Goal: Share content: Share content

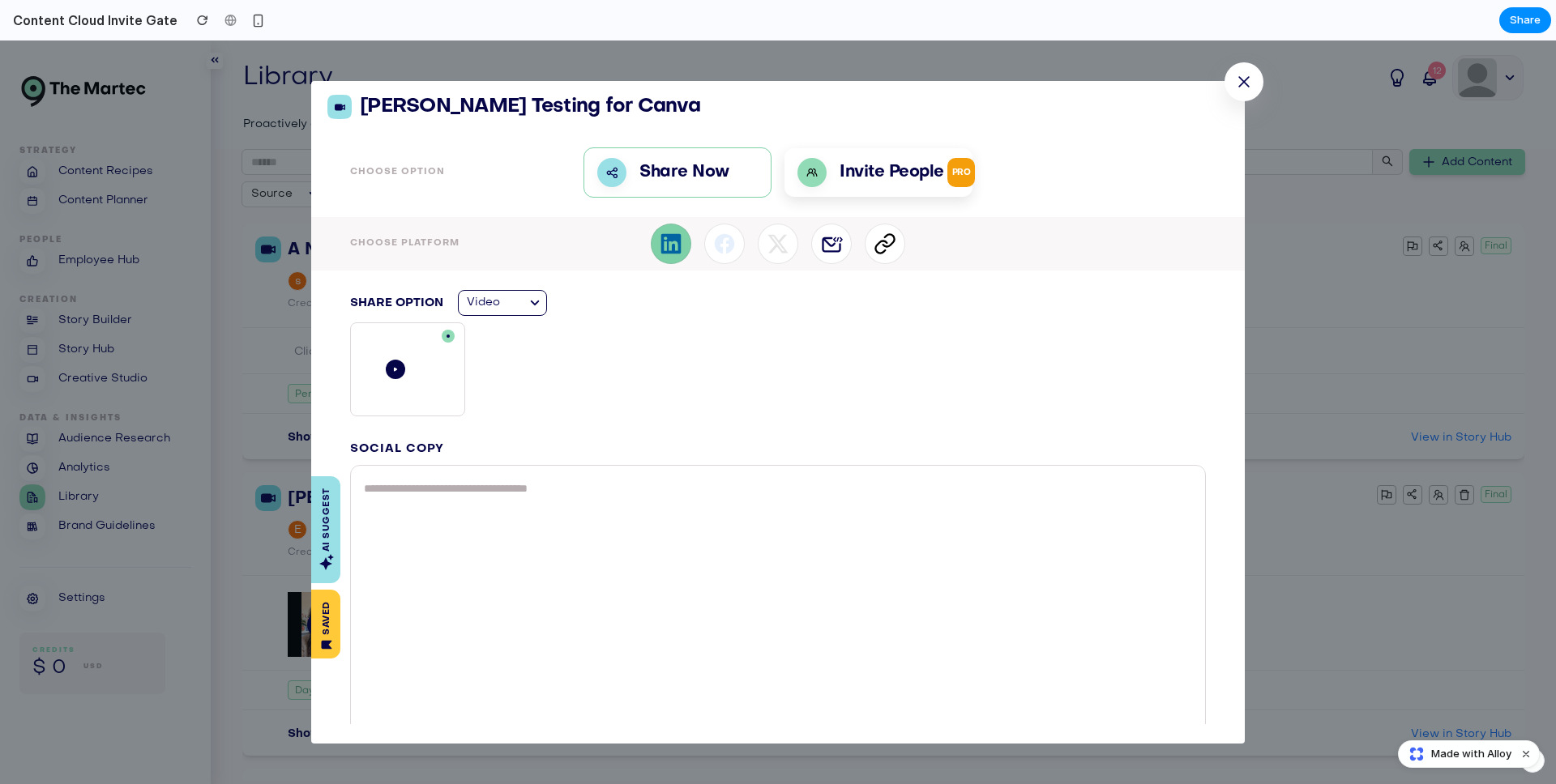
click at [923, 171] on p "Invite People PRO" at bounding box center [908, 172] width 135 height 29
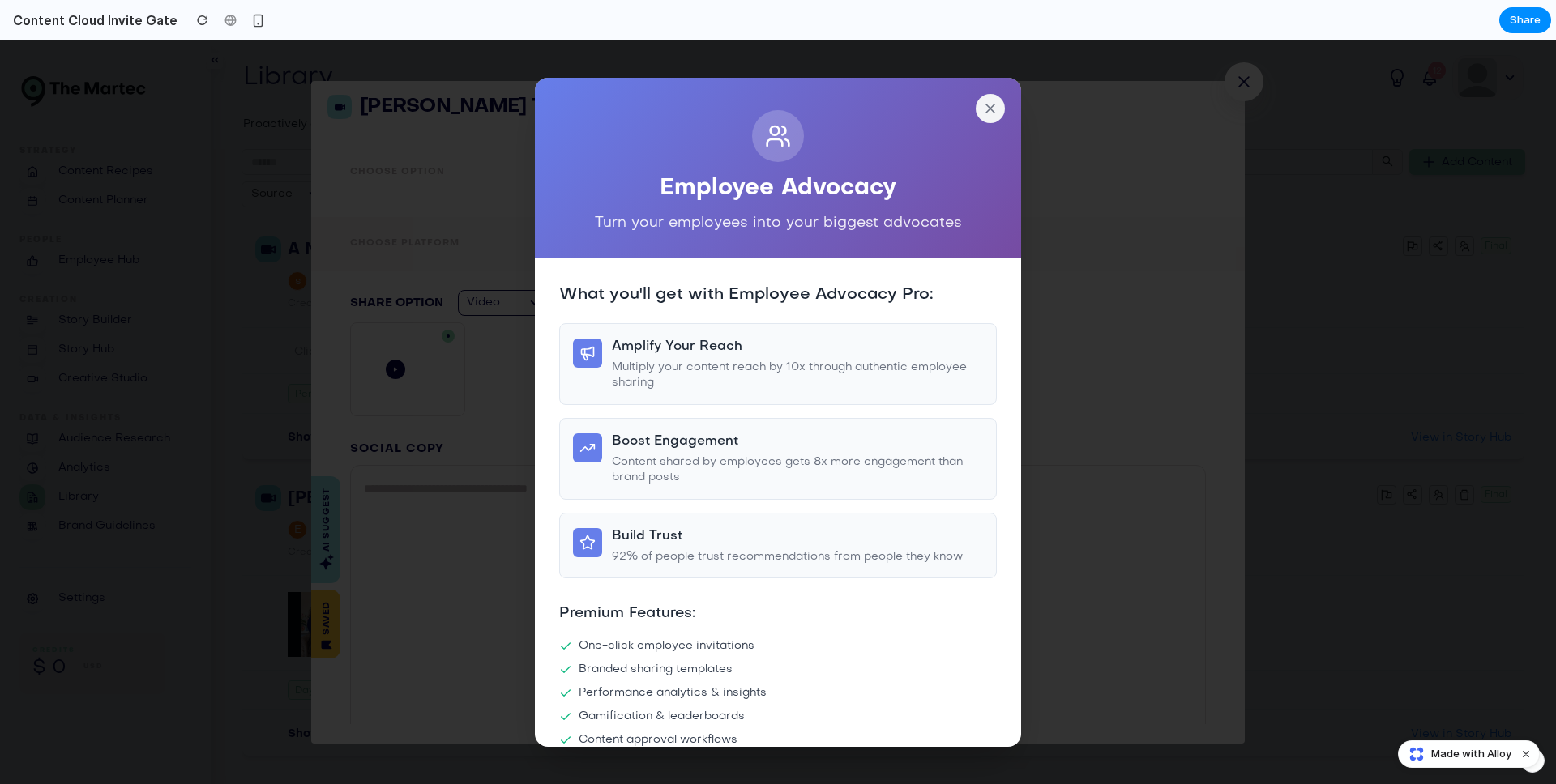
click at [961, 109] on div "Employee Advocacy Turn your employees into your biggest advocates" at bounding box center [778, 167] width 487 height 181
click at [982, 108] on icon at bounding box center [990, 109] width 17 height 17
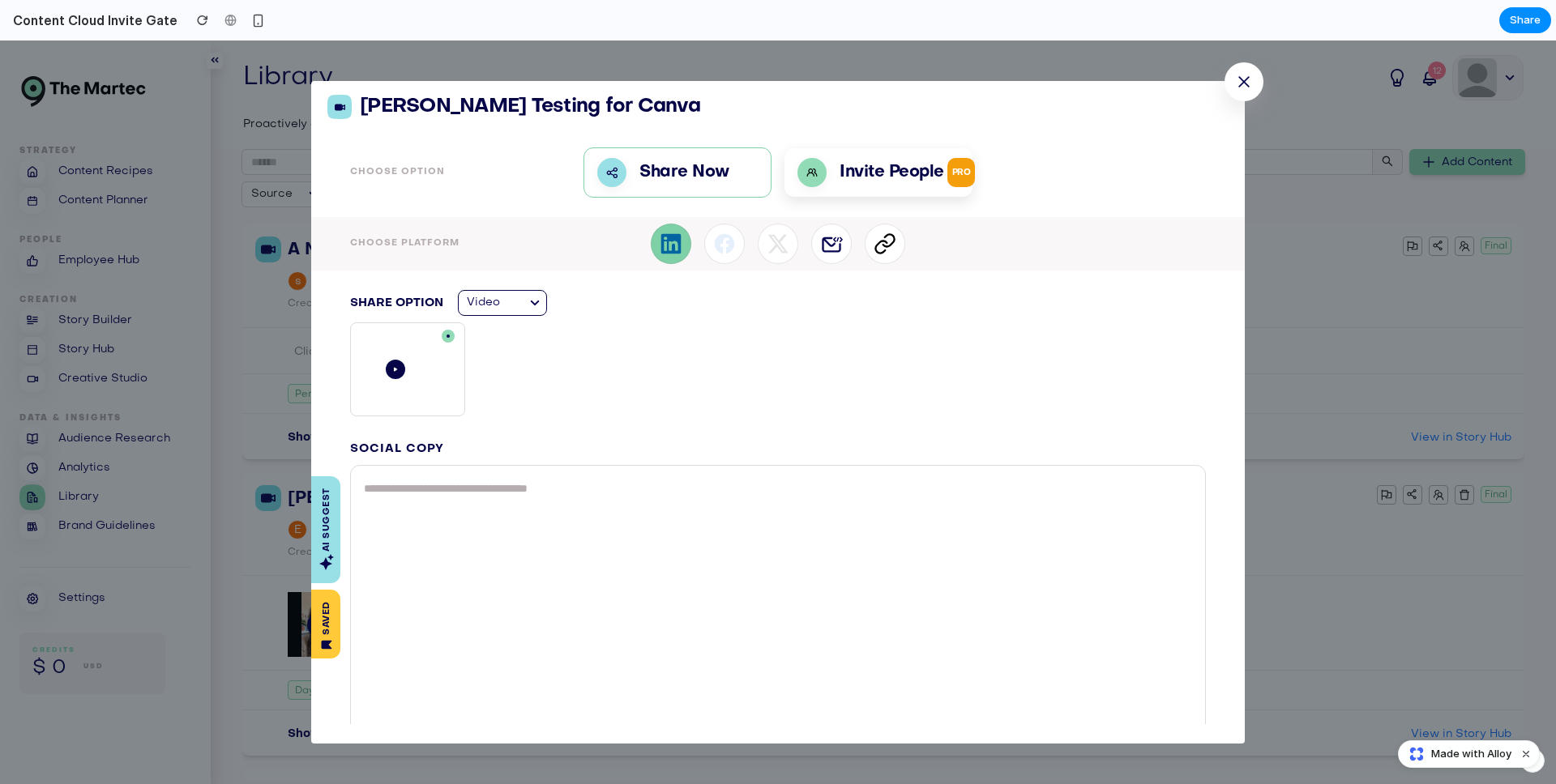
click at [894, 251] on div at bounding box center [884, 243] width 40 height 40
click at [1160, 475] on span "Copy Advocacy Link" at bounding box center [1177, 481] width 82 height 34
click at [883, 253] on icon at bounding box center [884, 244] width 23 height 23
click at [1169, 501] on div "Copy Advocacy Link PRO" at bounding box center [1194, 481] width 144 height 54
click at [1239, 77] on icon at bounding box center [1245, 82] width 12 height 12
